Goal: Find specific page/section: Find specific page/section

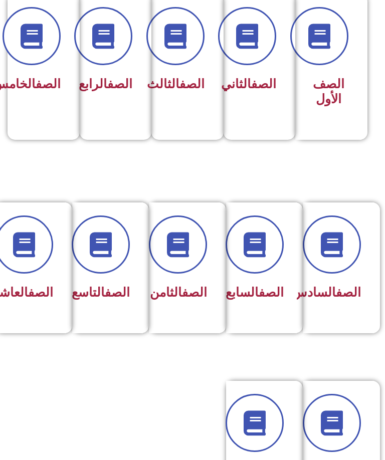
scroll to position [269, 0]
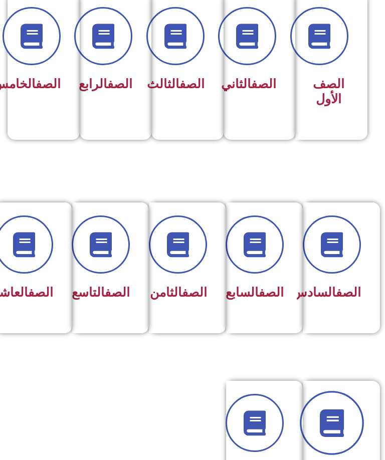
click at [330, 425] on icon at bounding box center [332, 424] width 28 height 28
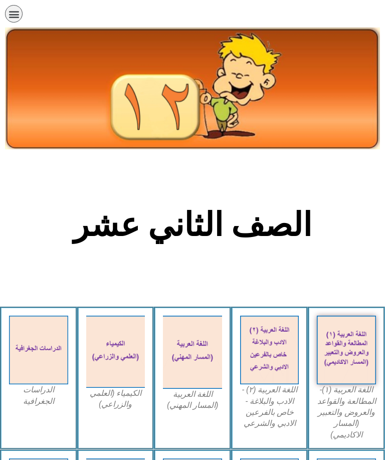
click at [22, 12] on div "תפריט" at bounding box center [14, 14] width 18 height 18
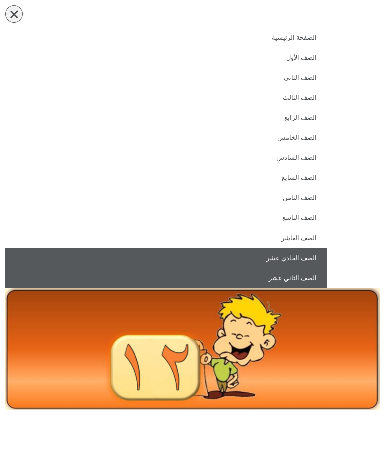
click at [302, 254] on link "الصف الحادي عشر" at bounding box center [166, 258] width 322 height 20
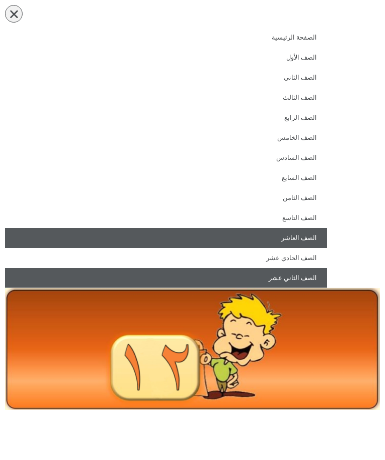
click at [310, 239] on link "الصف العاشر" at bounding box center [166, 238] width 322 height 20
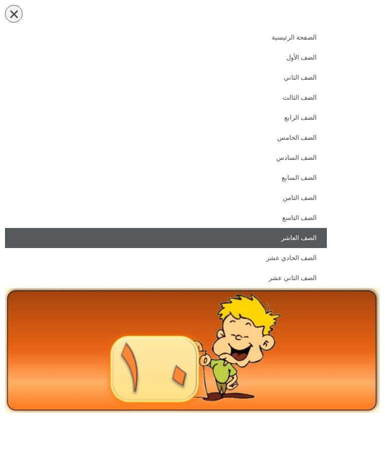
scroll to position [10, 0]
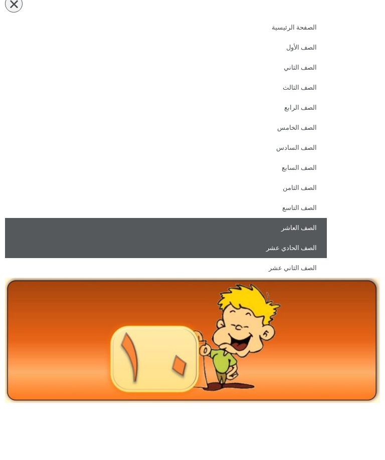
click at [297, 240] on link "الصف الحادي عشر" at bounding box center [166, 248] width 322 height 20
